Goal: Task Accomplishment & Management: Use online tool/utility

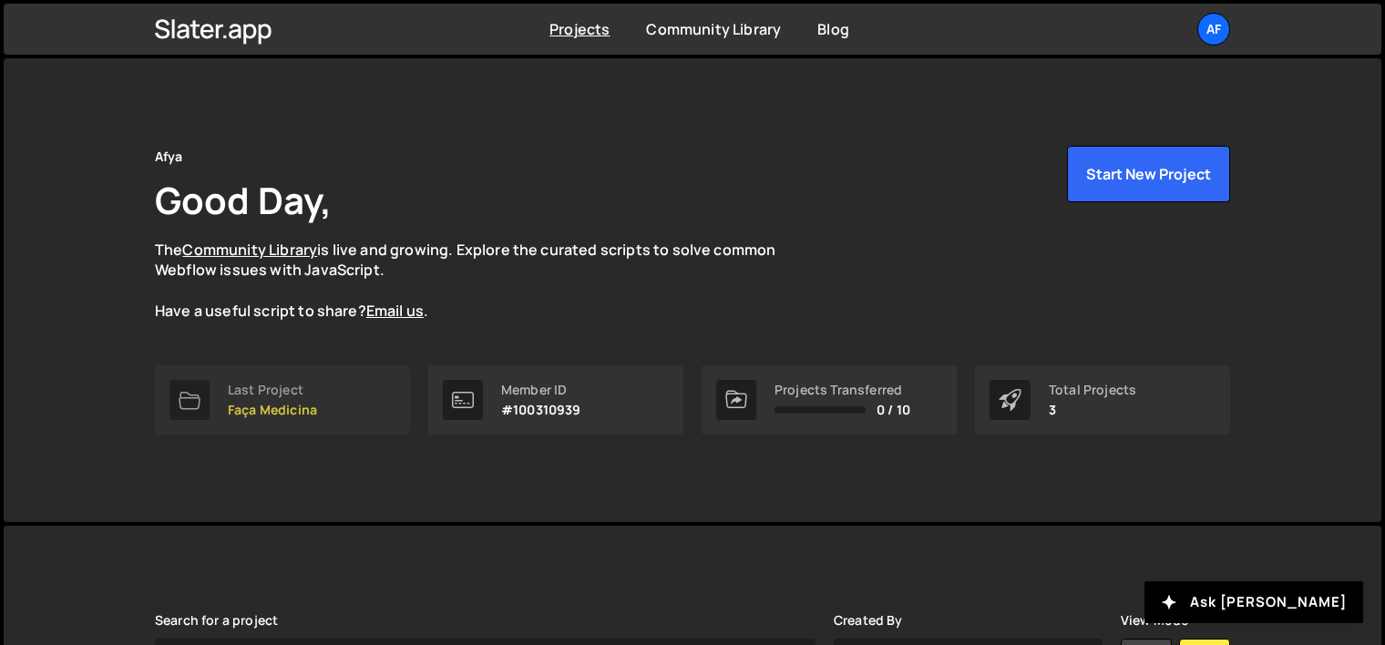
click at [282, 403] on p "Faça Medicina" at bounding box center [272, 410] width 89 height 15
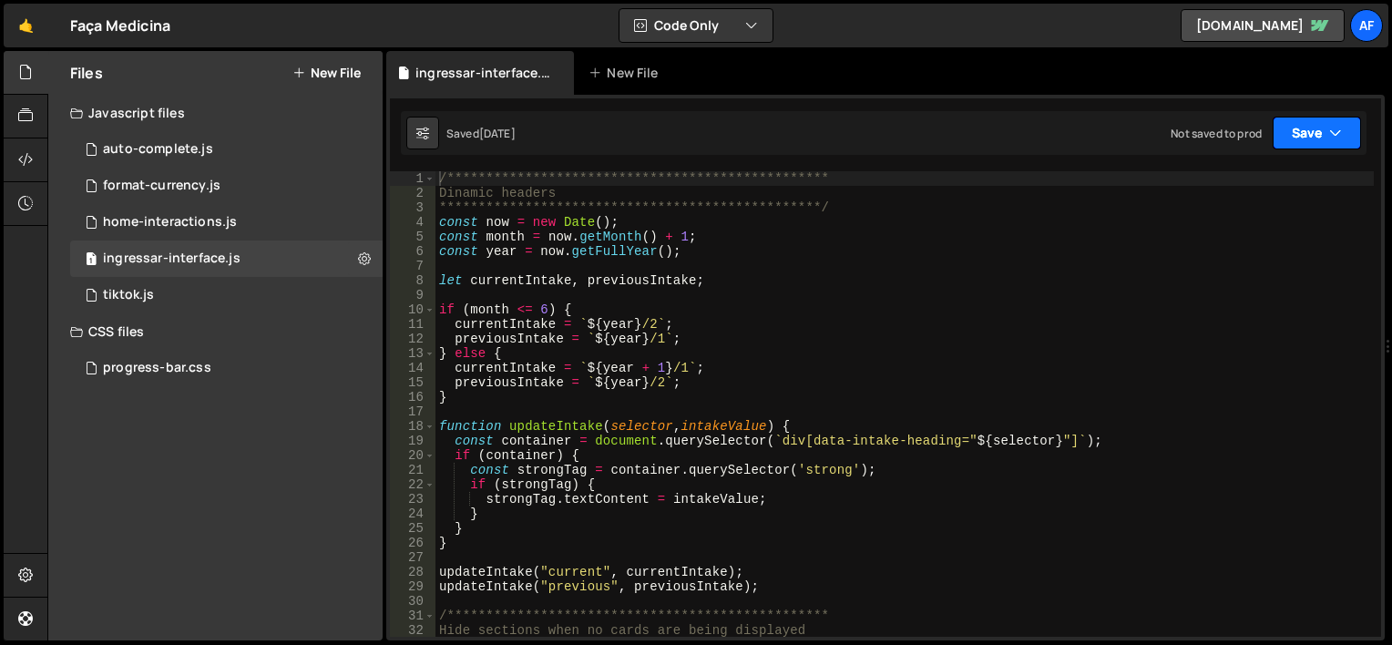
click at [1306, 130] on button "Save" at bounding box center [1317, 133] width 88 height 33
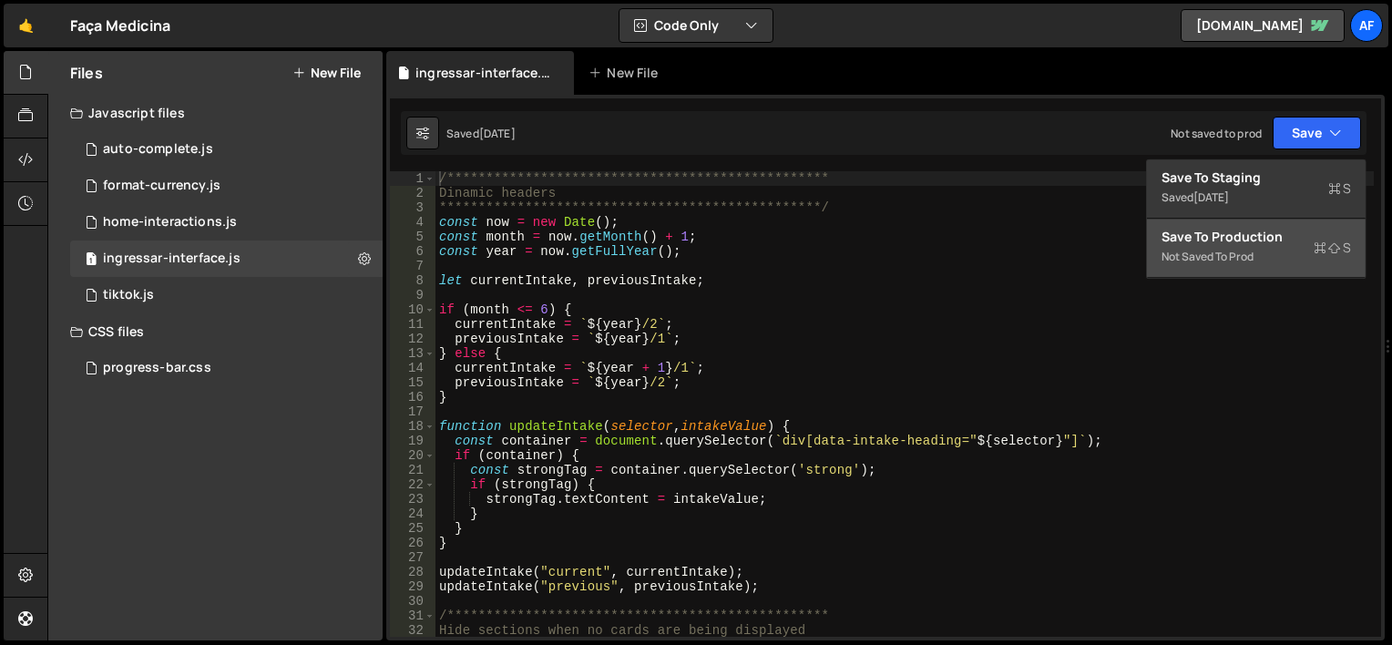
click at [1242, 233] on div "Save to Production S" at bounding box center [1257, 237] width 190 height 18
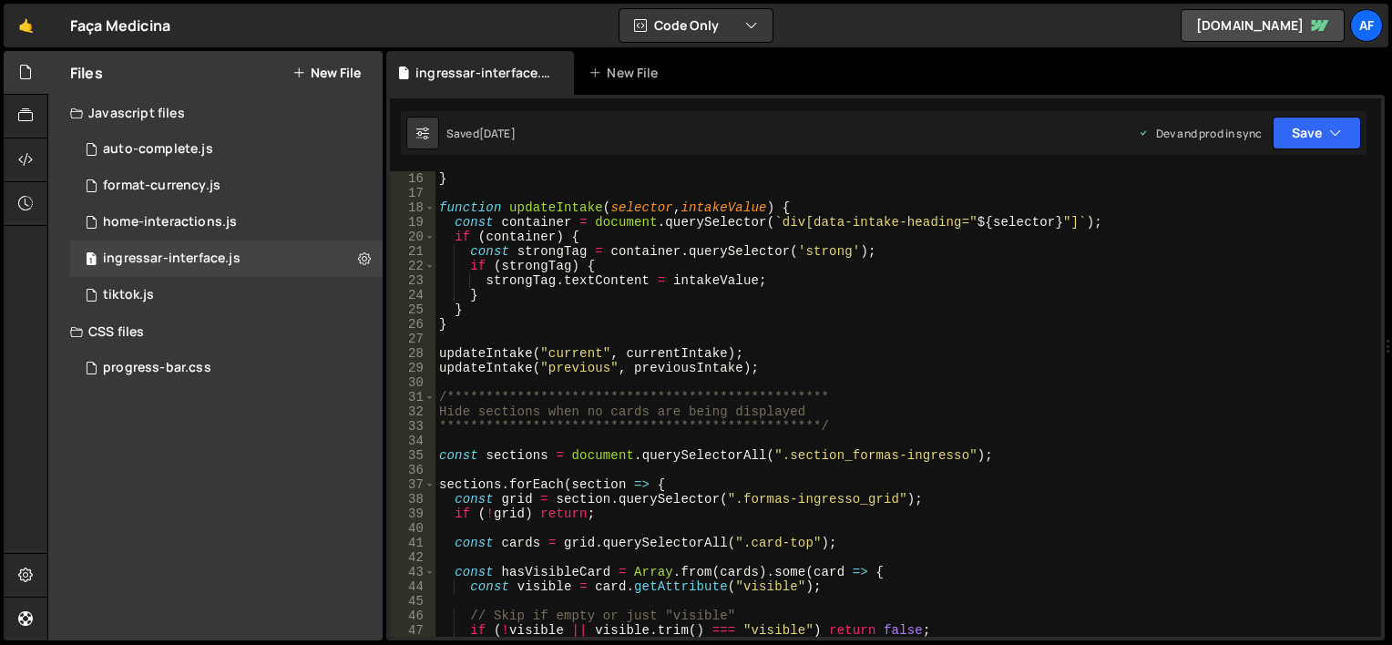
scroll to position [55, 0]
